Goal: Check status: Check status

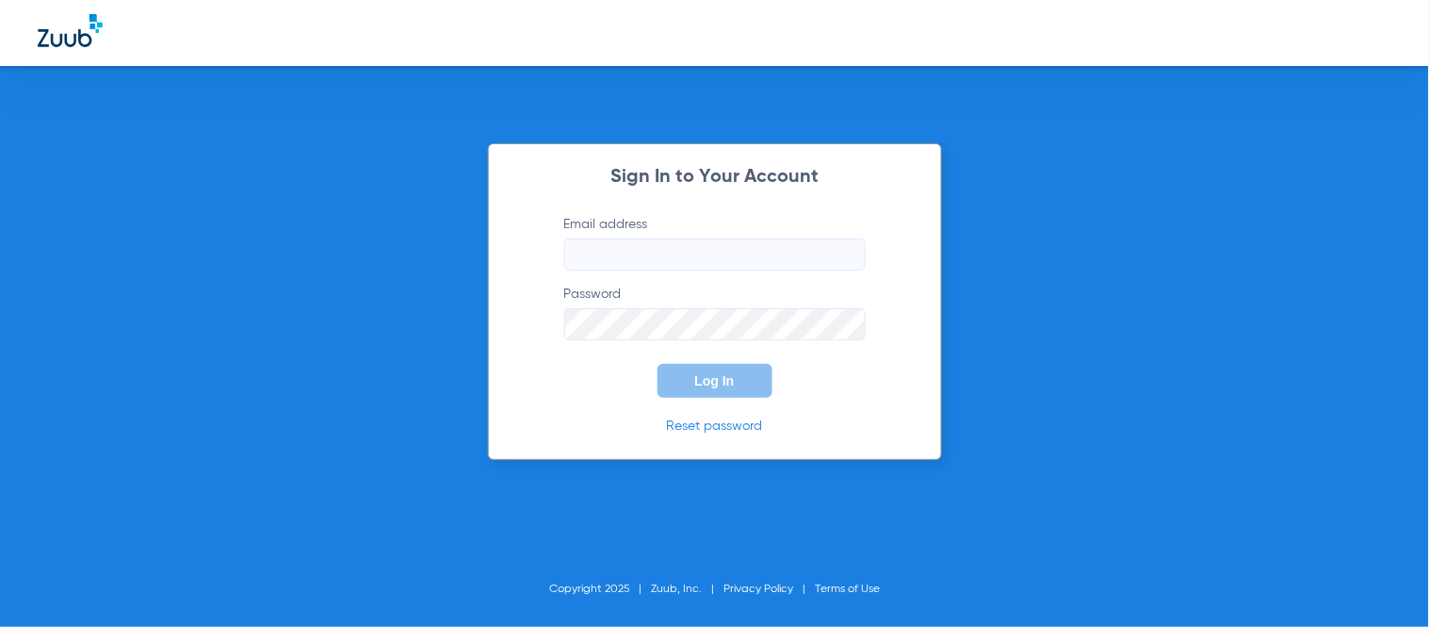
type input "[EMAIL_ADDRESS][DOMAIN_NAME]"
click at [692, 355] on form "Email address [EMAIL_ADDRESS][DOMAIN_NAME] Password Log In" at bounding box center [715, 306] width 358 height 183
click at [704, 370] on button "Log In" at bounding box center [715, 381] width 115 height 34
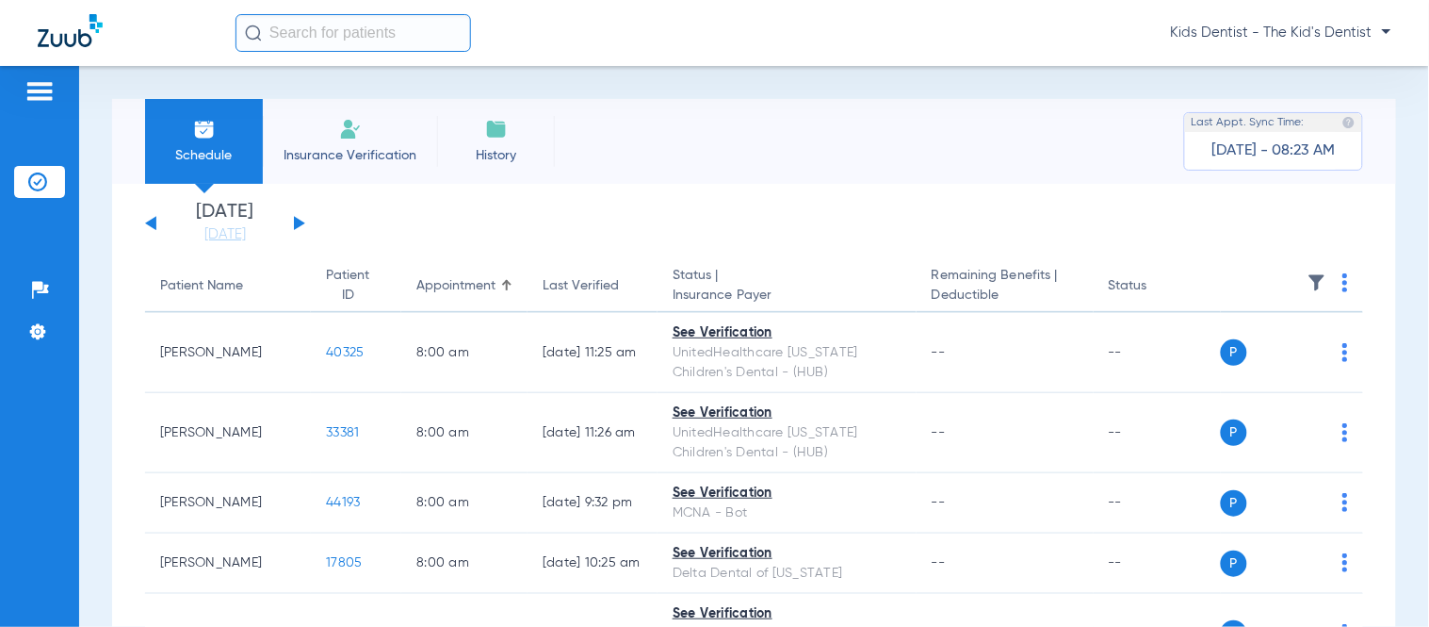
click at [303, 226] on div "[DATE] [DATE] [DATE] [DATE] [DATE] [DATE] [DATE] [DATE] [DATE] [DATE] [DATE] [D…" at bounding box center [225, 223] width 160 height 41
click at [300, 226] on div "[DATE] [DATE] [DATE] [DATE] [DATE] [DATE] [DATE] [DATE] [DATE] [DATE] [DATE] [D…" at bounding box center [225, 223] width 160 height 41
click at [295, 218] on button at bounding box center [299, 223] width 11 height 14
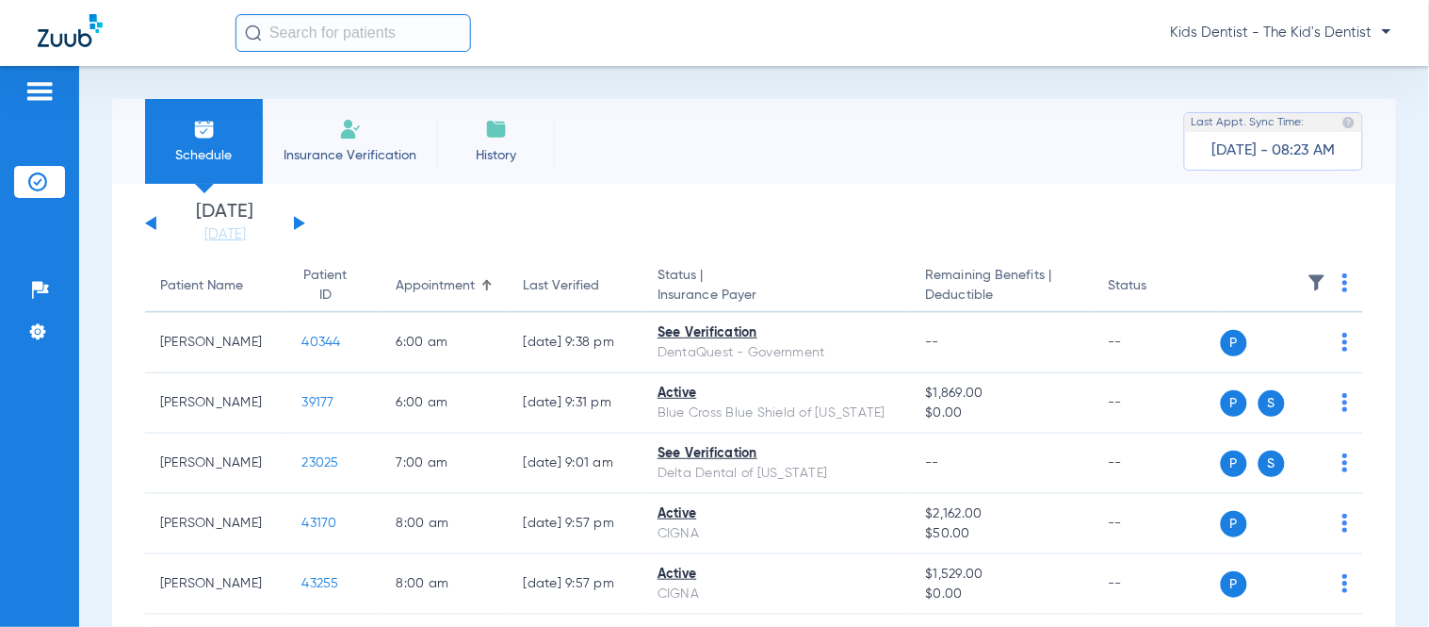
click at [1417, 13] on div "Kids Dentist - The Kid's Dentist" at bounding box center [714, 33] width 1429 height 66
